Goal: Find specific page/section: Find specific page/section

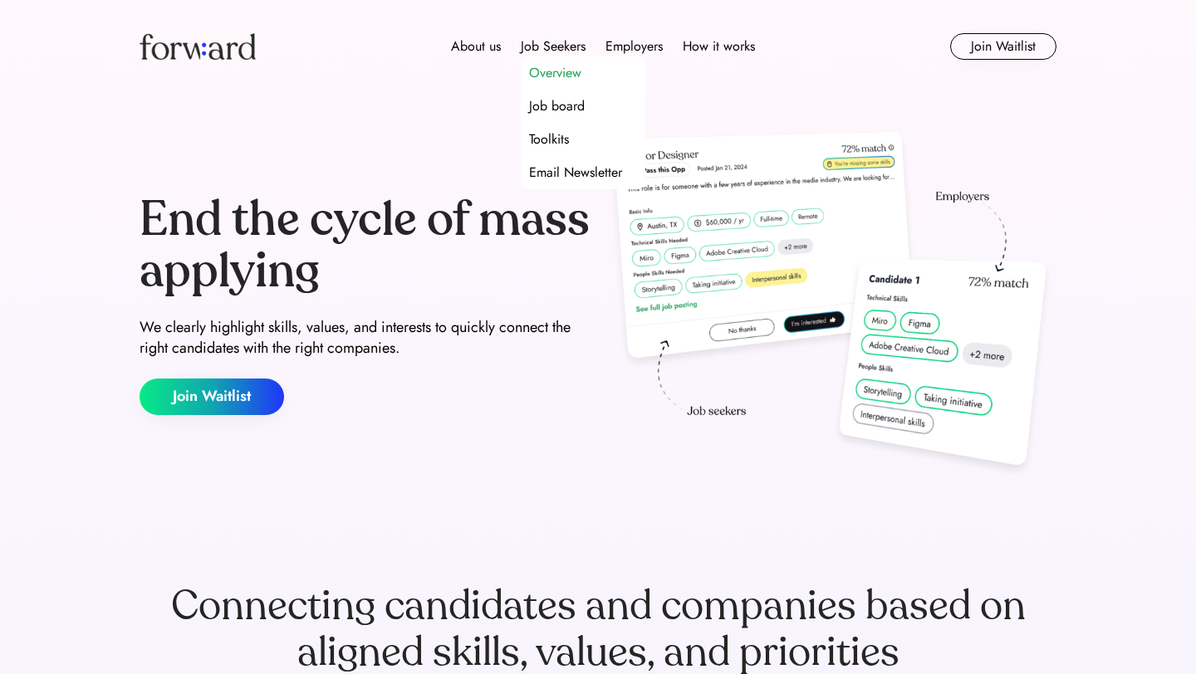
click at [546, 70] on div "Overview" at bounding box center [555, 73] width 52 height 20
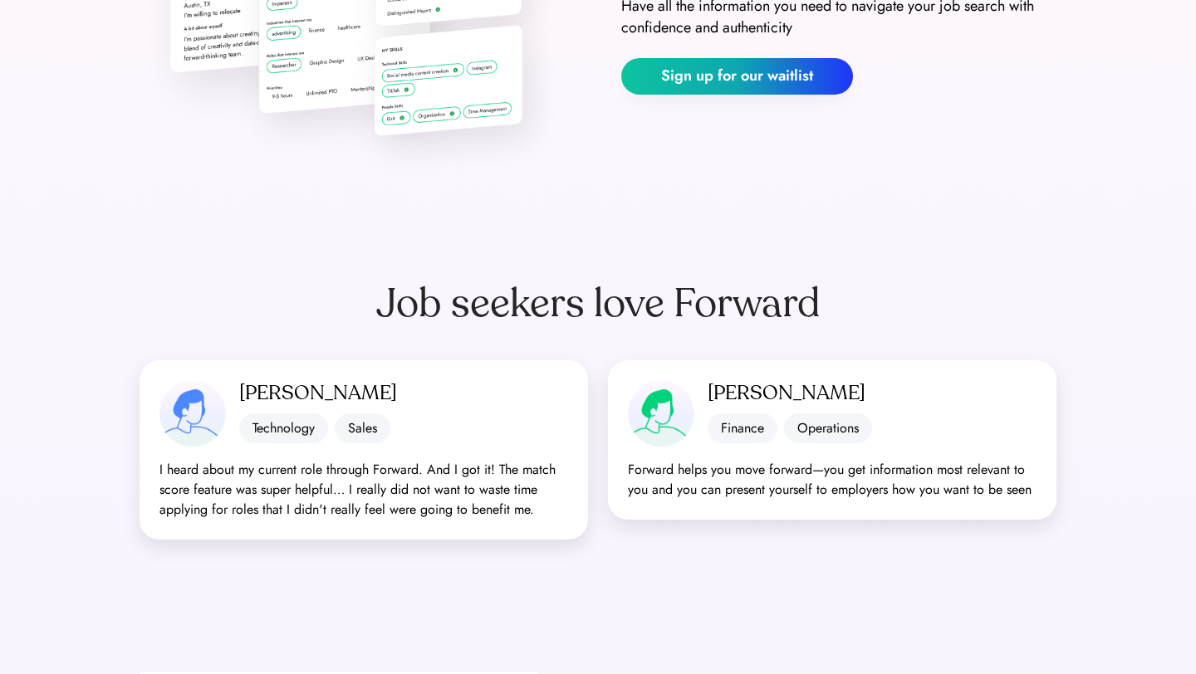
scroll to position [291, 0]
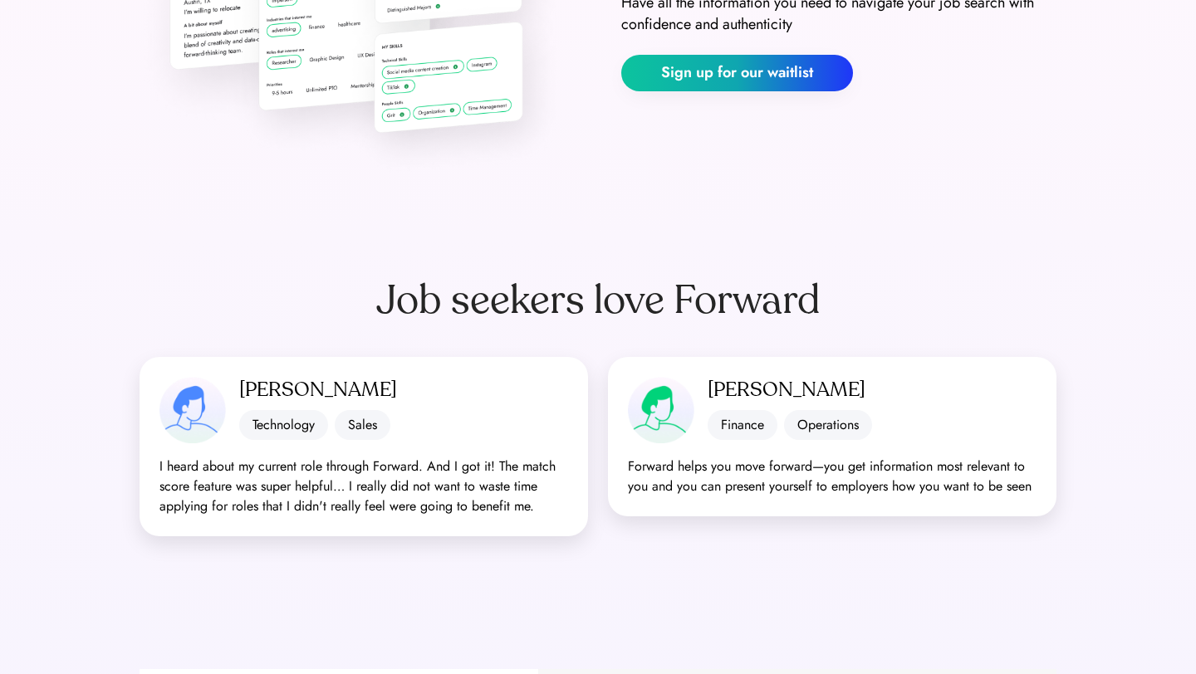
click at [281, 433] on div "Technology" at bounding box center [283, 425] width 89 height 30
click at [369, 422] on div "Sales" at bounding box center [363, 425] width 56 height 30
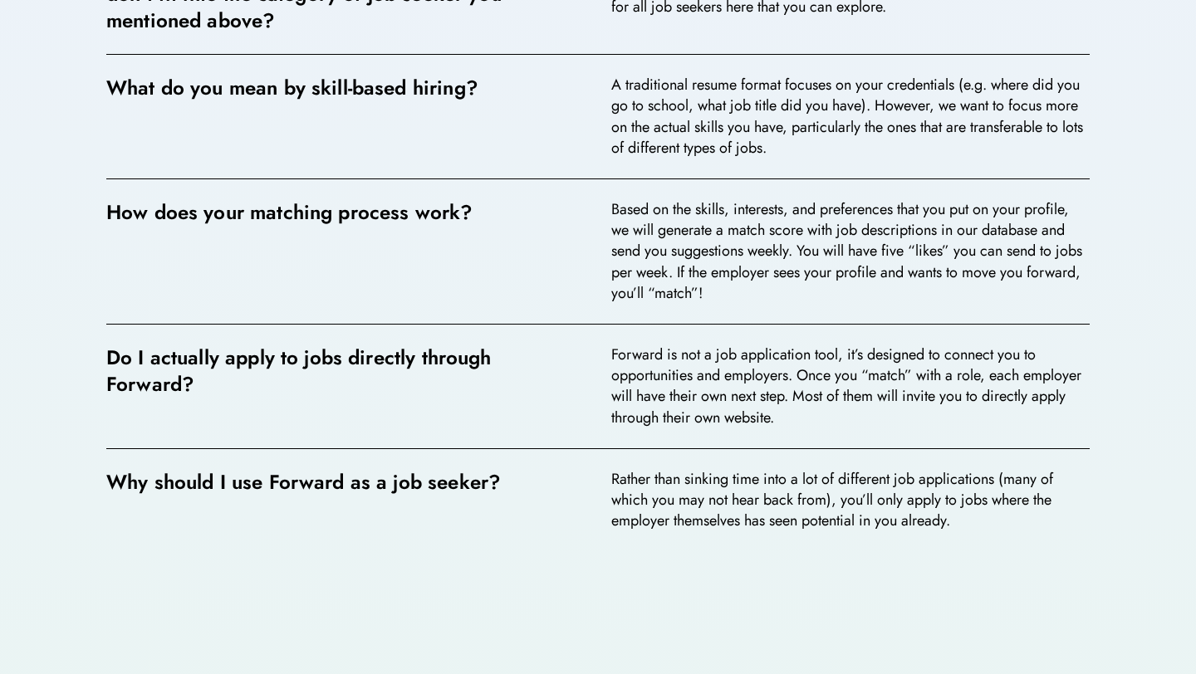
scroll to position [3564, 0]
